Goal: Information Seeking & Learning: Find specific fact

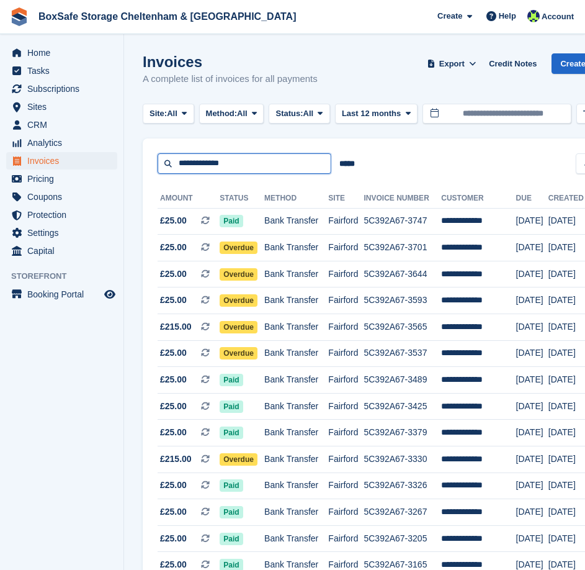
click at [244, 170] on input "**********" at bounding box center [245, 163] width 174 height 20
drag, startPoint x: 244, startPoint y: 170, endPoint x: 71, endPoint y: 169, distance: 172.5
type input "****"
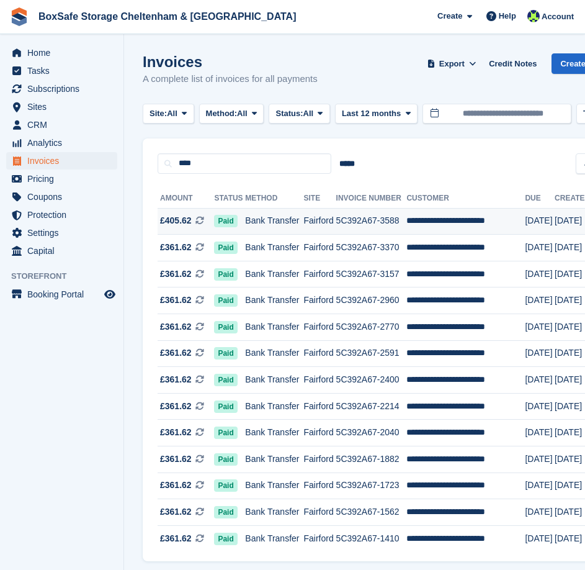
click at [311, 218] on td "Fairford" at bounding box center [320, 221] width 32 height 27
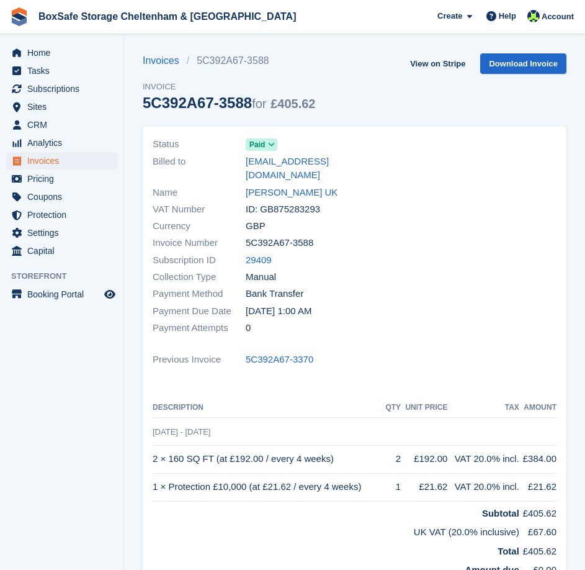
drag, startPoint x: 321, startPoint y: 241, endPoint x: 243, endPoint y: 246, distance: 78.3
click at [243, 246] on div "Invoice Number 5C392A67-3588" at bounding box center [250, 243] width 195 height 17
copy div "5C392A67-3588"
drag, startPoint x: 333, startPoint y: 460, endPoint x: 154, endPoint y: 460, distance: 178.7
click at [154, 460] on td "2 × 160 SQ FT (at £192.00 / every 4 weeks)" at bounding box center [268, 459] width 231 height 28
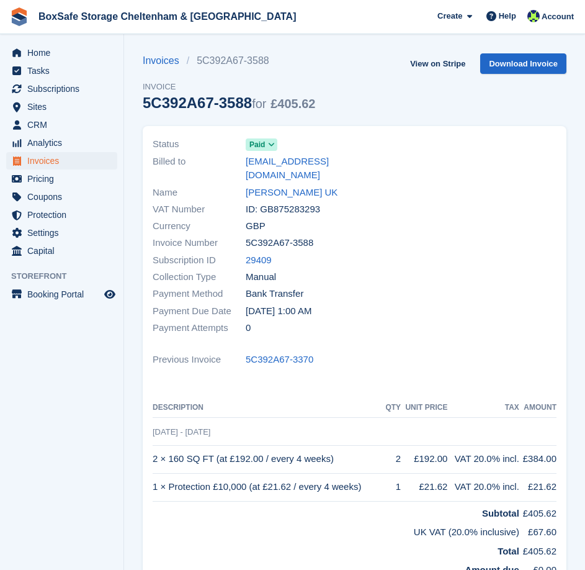
copy td "2 × 160 SQ FT (at £192.00 / every 4 weeks)"
drag, startPoint x: 365, startPoint y: 482, endPoint x: 154, endPoint y: 488, distance: 211.0
click at [154, 488] on td "1 × Protection £10,000 (at £21.62 / every 4 weeks)" at bounding box center [268, 487] width 231 height 28
copy td "1 × Protection £10,000 (at £21.62 / every 4 weeks)"
click at [47, 158] on span "Invoices" at bounding box center [64, 160] width 74 height 17
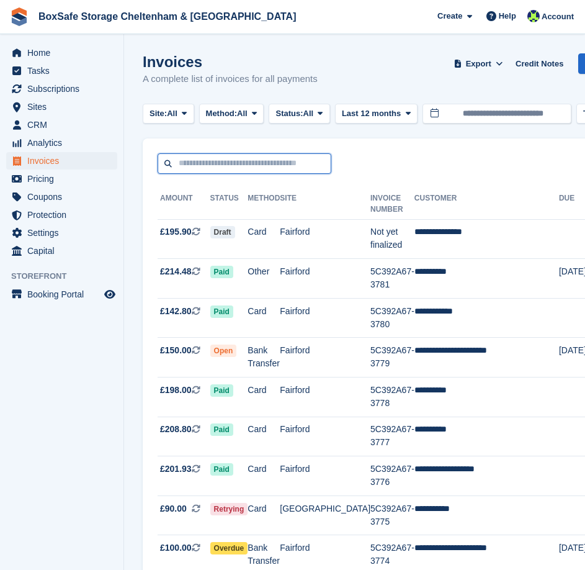
click at [220, 159] on input "text" at bounding box center [245, 163] width 174 height 20
type input "**********"
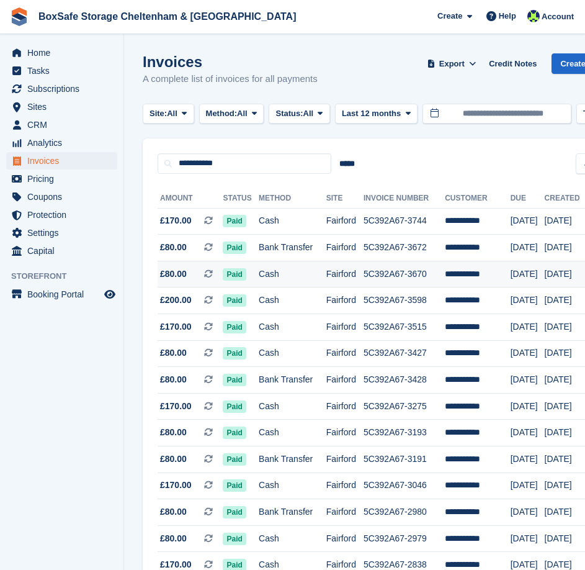
click at [295, 270] on td "Cash" at bounding box center [293, 274] width 68 height 27
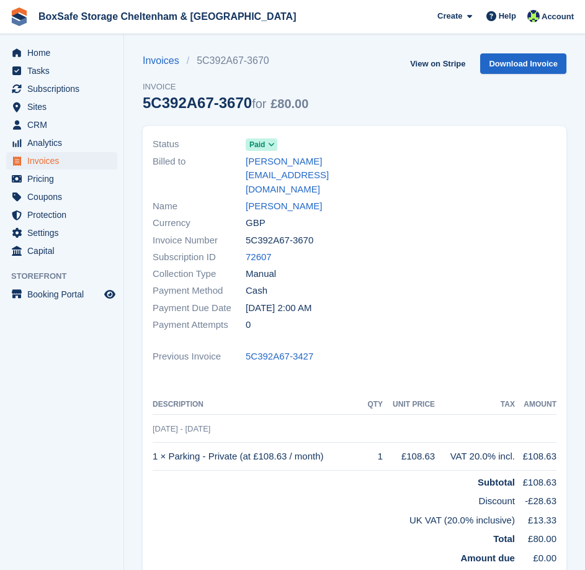
drag, startPoint x: 326, startPoint y: 207, endPoint x: 239, endPoint y: 217, distance: 87.4
click at [239, 231] on div "Invoice Number 5C392A67-3670" at bounding box center [250, 239] width 195 height 17
copy div "5C392A67-3670"
drag, startPoint x: 339, startPoint y: 424, endPoint x: 153, endPoint y: 434, distance: 187.0
click at [153, 442] on td "1 × Parking - Private (at £108.63 / month)" at bounding box center [259, 456] width 212 height 28
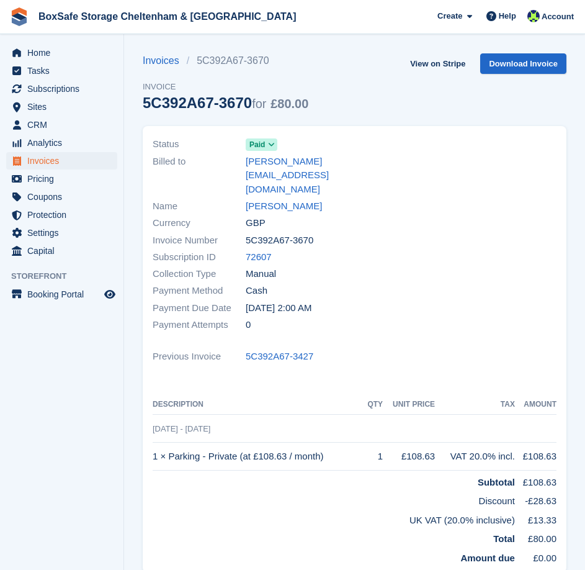
copy td "1 × Parking - Private (at £108.63 / month)"
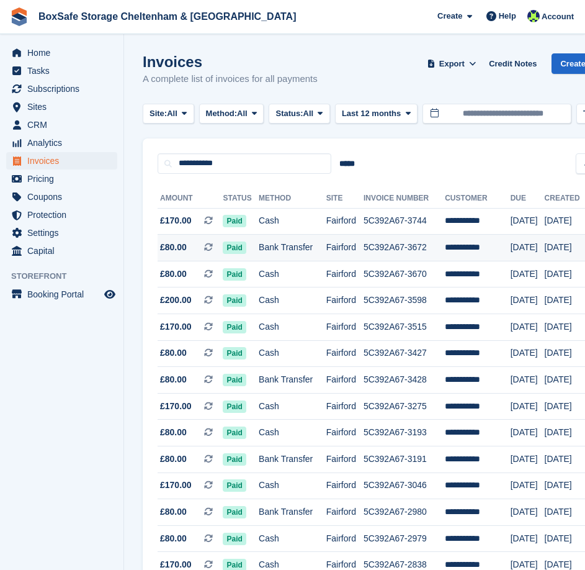
click at [306, 249] on td "Bank Transfer" at bounding box center [293, 248] width 68 height 27
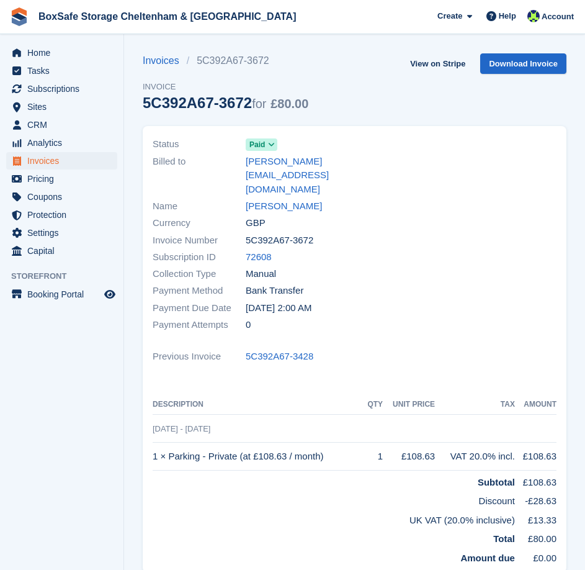
drag, startPoint x: 316, startPoint y: 214, endPoint x: 248, endPoint y: 216, distance: 68.9
click at [248, 231] on div "Invoice Number 5C392A67-3672" at bounding box center [250, 239] width 195 height 17
copy span "5C392A67-3672"
drag, startPoint x: 277, startPoint y: 422, endPoint x: 154, endPoint y: 429, distance: 123.6
click at [154, 442] on td "1 × Parking - Private (at £108.63 / month)" at bounding box center [259, 456] width 212 height 28
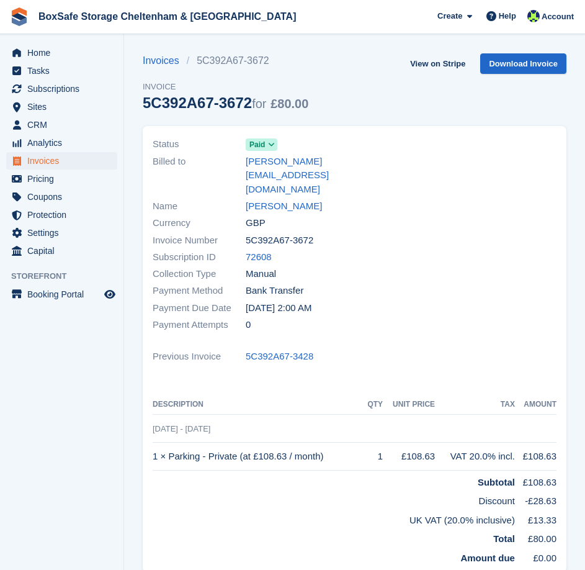
copy td "1 × Parking - Private (at £108.63 / month)"
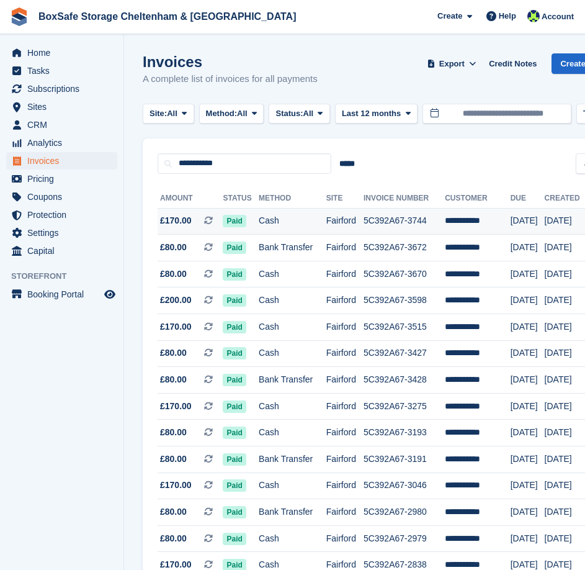
click at [292, 225] on td "Cash" at bounding box center [293, 221] width 68 height 27
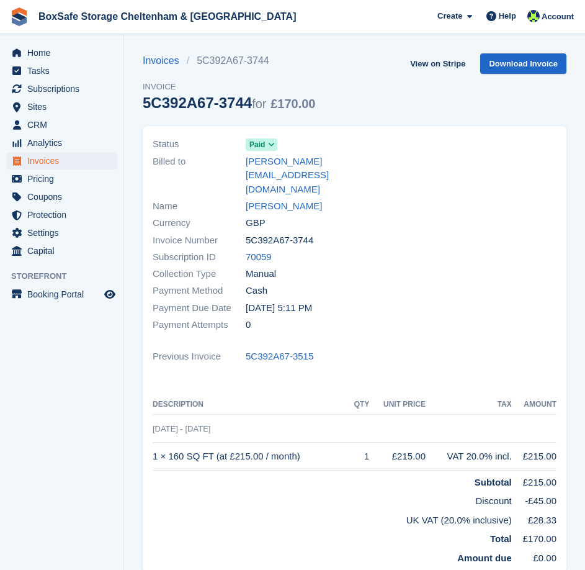
drag, startPoint x: 320, startPoint y: 213, endPoint x: 247, endPoint y: 208, distance: 72.7
click at [247, 231] on div "Invoice Number 5C392A67-3744" at bounding box center [250, 239] width 195 height 17
copy span "5C392A67-3744"
drag, startPoint x: 306, startPoint y: 436, endPoint x: 152, endPoint y: 439, distance: 153.9
click at [152, 439] on div "Status Paid Billed to [PERSON_NAME][EMAIL_ADDRESS][DOMAIN_NAME] Name [PERSON_NA…" at bounding box center [355, 349] width 424 height 446
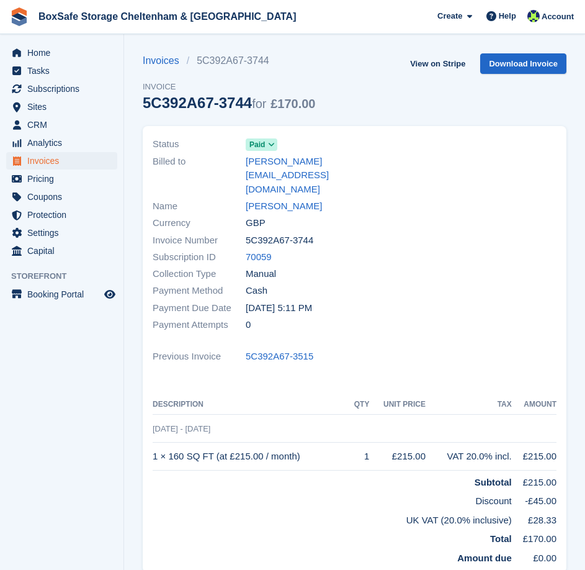
click at [158, 442] on td "1 × 160 SQ FT (at £215.00 / month)" at bounding box center [251, 456] width 197 height 28
drag, startPoint x: 156, startPoint y: 429, endPoint x: 294, endPoint y: 426, distance: 137.8
click at [294, 442] on td "1 × 160 SQ FT (at £215.00 / month)" at bounding box center [251, 456] width 197 height 28
click at [311, 442] on td "1 × 160 SQ FT (at £215.00 / month)" at bounding box center [251, 456] width 197 height 28
drag, startPoint x: 311, startPoint y: 423, endPoint x: 154, endPoint y: 420, distance: 156.4
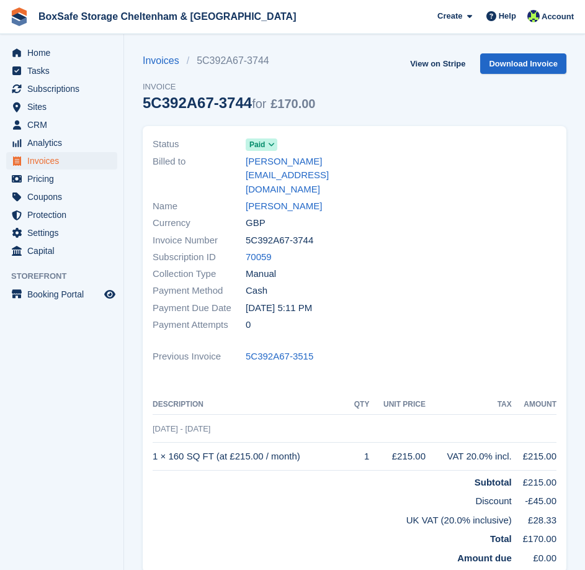
click at [154, 442] on td "1 × 160 SQ FT (at £215.00 / month)" at bounding box center [251, 456] width 197 height 28
copy td "1 × 160 SQ FT (at £215.00 / month)"
